Goal: Find specific page/section: Find specific page/section

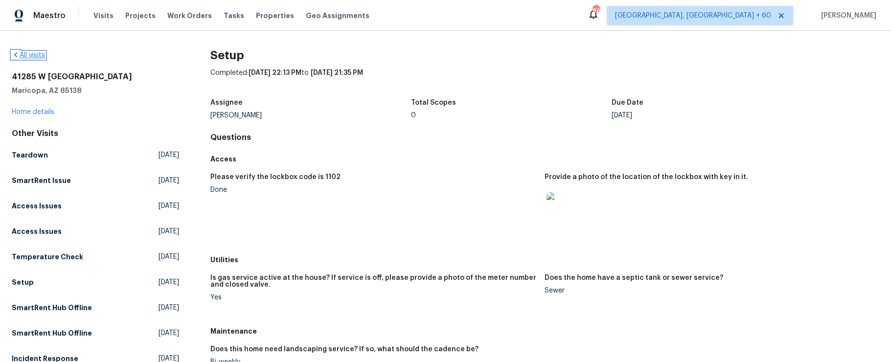
click at [17, 55] on icon at bounding box center [16, 55] width 8 height 8
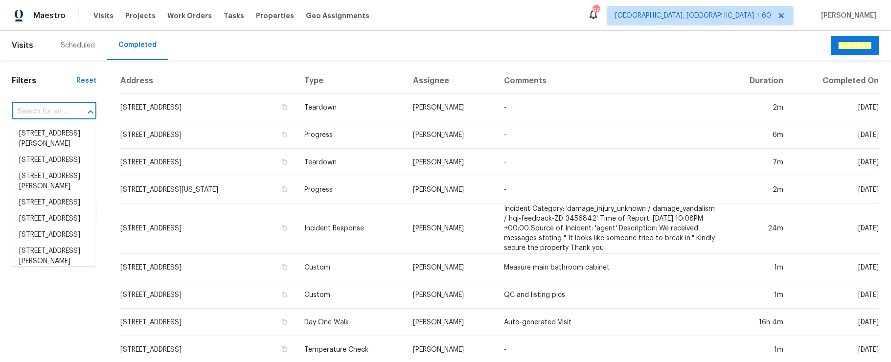
click at [38, 109] on input "text" at bounding box center [40, 111] width 57 height 15
paste input "[STREET_ADDRESS]"
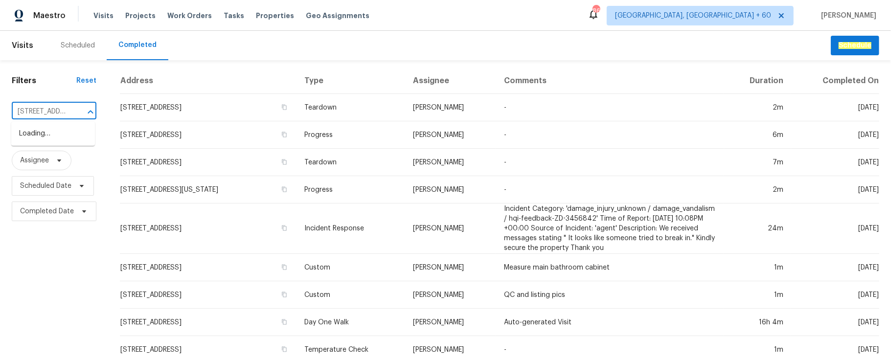
scroll to position [0, 110]
type input "[STREET_ADDRESS]"
click at [51, 142] on li "[STREET_ADDRESS]" at bounding box center [53, 134] width 84 height 16
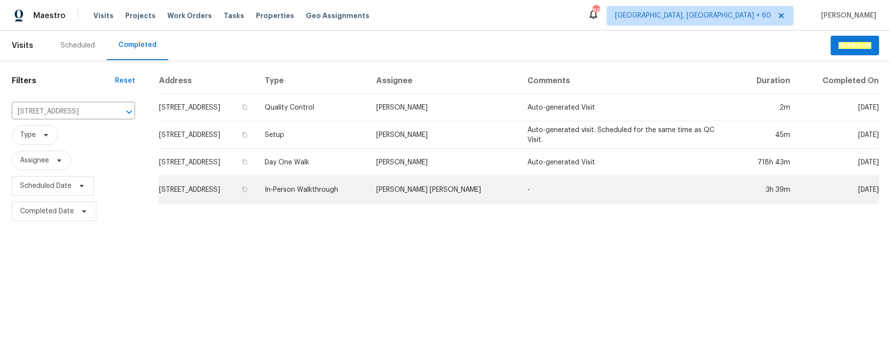
click at [471, 189] on td "[PERSON_NAME] [PERSON_NAME]" at bounding box center [444, 189] width 151 height 27
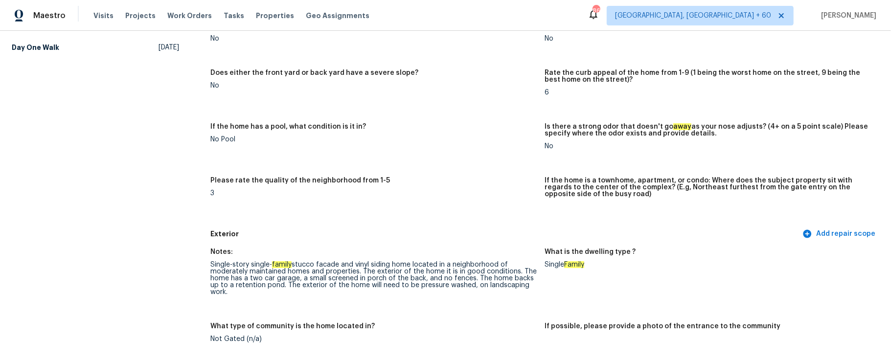
scroll to position [326, 0]
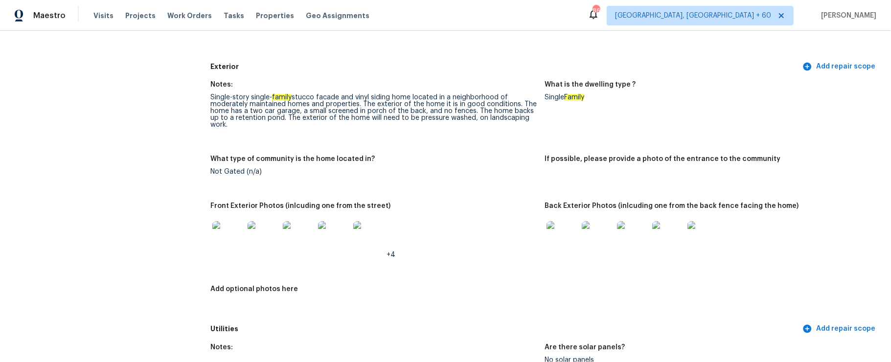
click at [557, 237] on img at bounding box center [561, 236] width 31 height 31
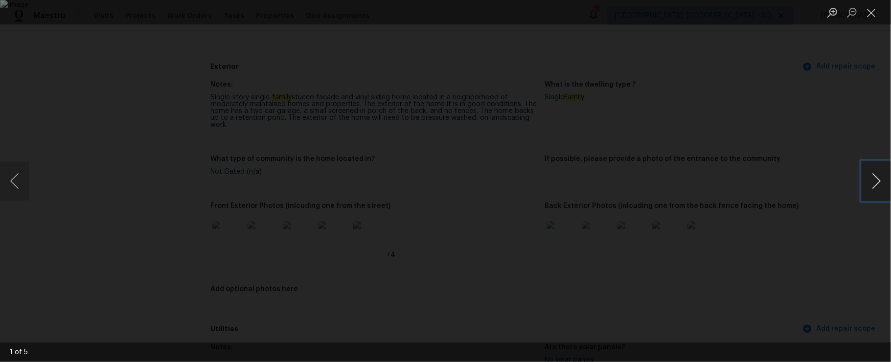
click at [869, 178] on button "Next image" at bounding box center [875, 180] width 29 height 39
